Goal: Task Accomplishment & Management: Use online tool/utility

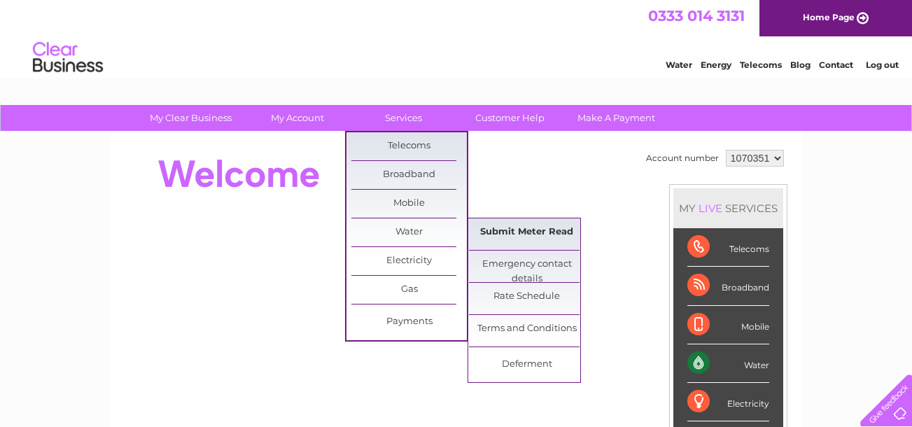
click at [511, 238] on link "Submit Meter Read" at bounding box center [527, 232] width 116 height 28
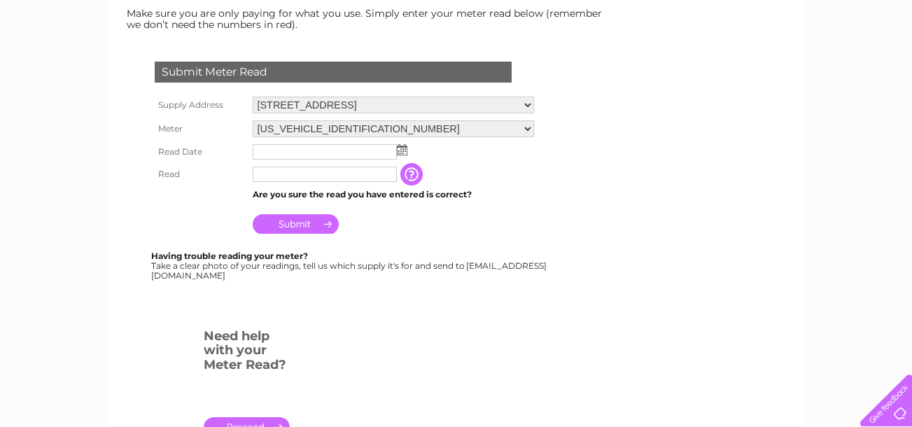
scroll to position [210, 0]
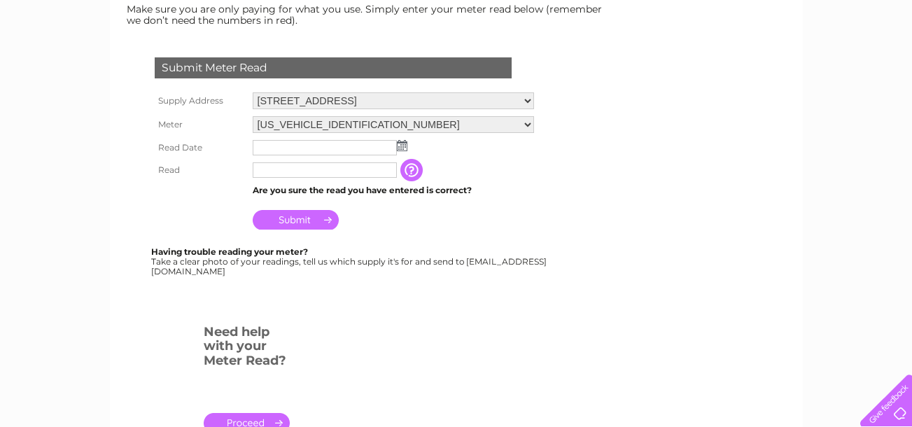
click at [406, 146] on img at bounding box center [402, 145] width 11 height 11
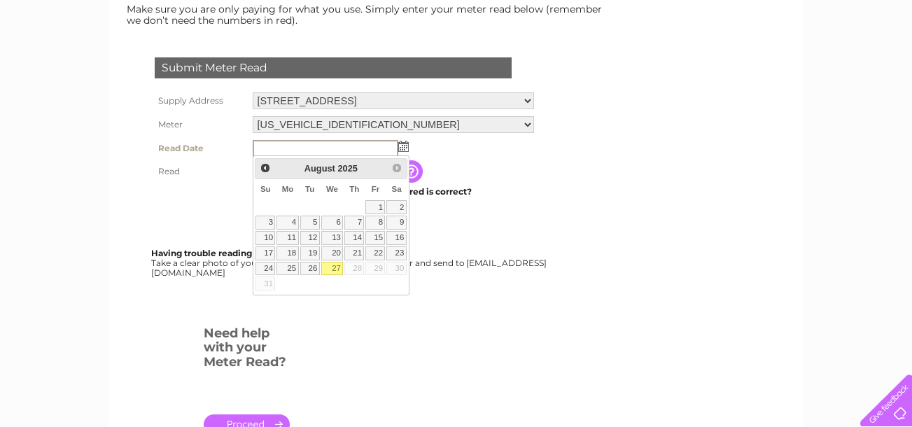
click at [343, 268] on link "27" at bounding box center [332, 269] width 22 height 14
type input "2025/08/27"
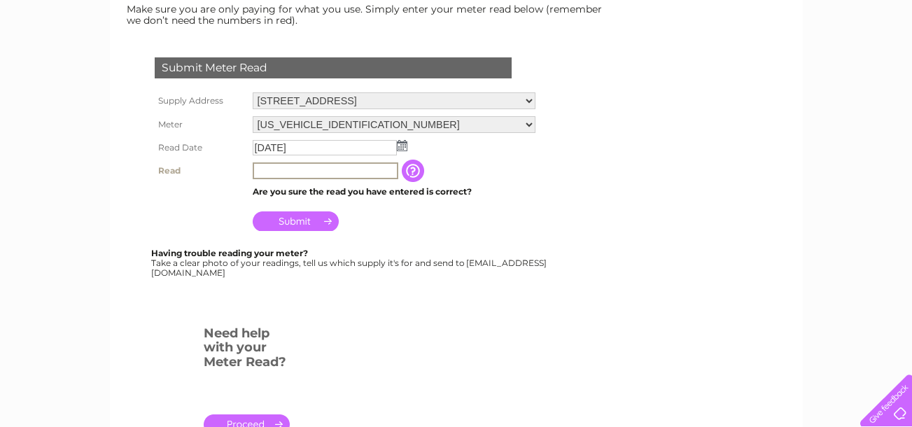
click at [264, 168] on input "text" at bounding box center [326, 170] width 146 height 17
type input "1"
click at [309, 224] on input "Submit" at bounding box center [296, 220] width 86 height 20
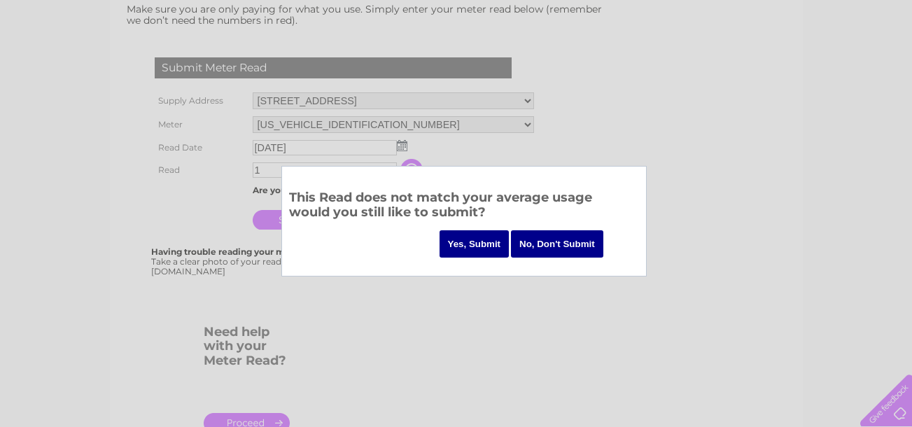
click at [494, 246] on input "Yes, Submit" at bounding box center [475, 243] width 70 height 27
